Goal: Transaction & Acquisition: Purchase product/service

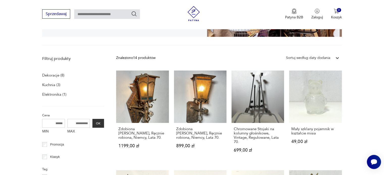
scroll to position [154, 0]
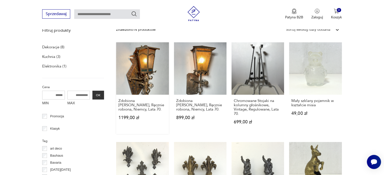
click at [145, 74] on link "Zdobiona Miedziana Latarnia, Ręcznie robiona, Niemcy, Lata 70. 1199,00 zł" at bounding box center [142, 88] width 52 height 92
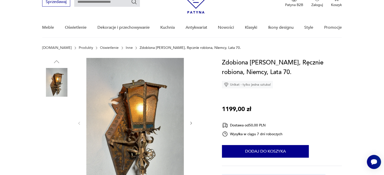
scroll to position [76, 0]
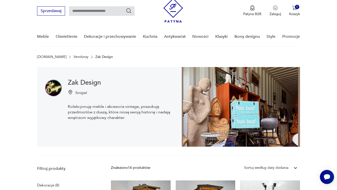
scroll to position [25, 0]
